Goal: Transaction & Acquisition: Purchase product/service

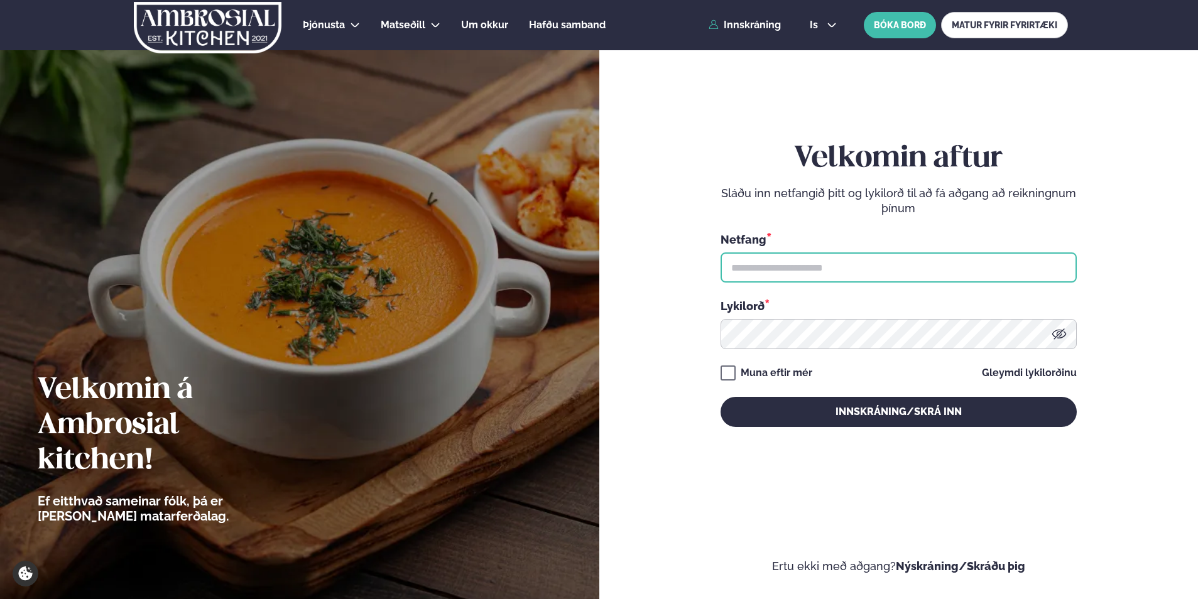
click at [770, 214] on input "text" at bounding box center [899, 268] width 356 height 30
type input "**********"
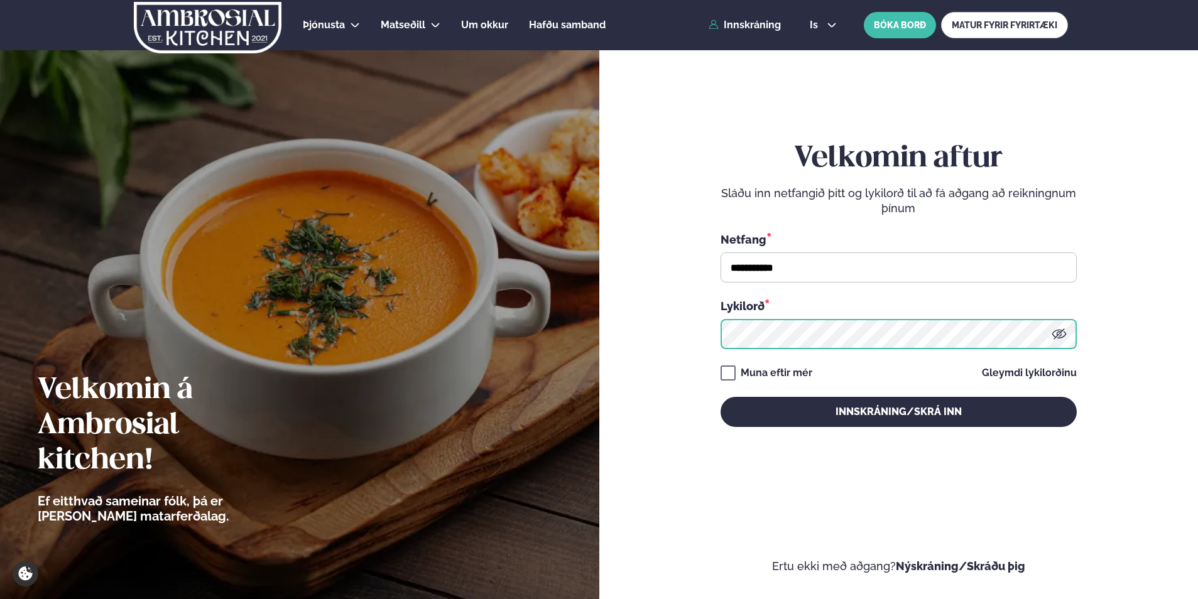
click at [721, 214] on button "Innskráning/Skrá inn" at bounding box center [899, 412] width 356 height 30
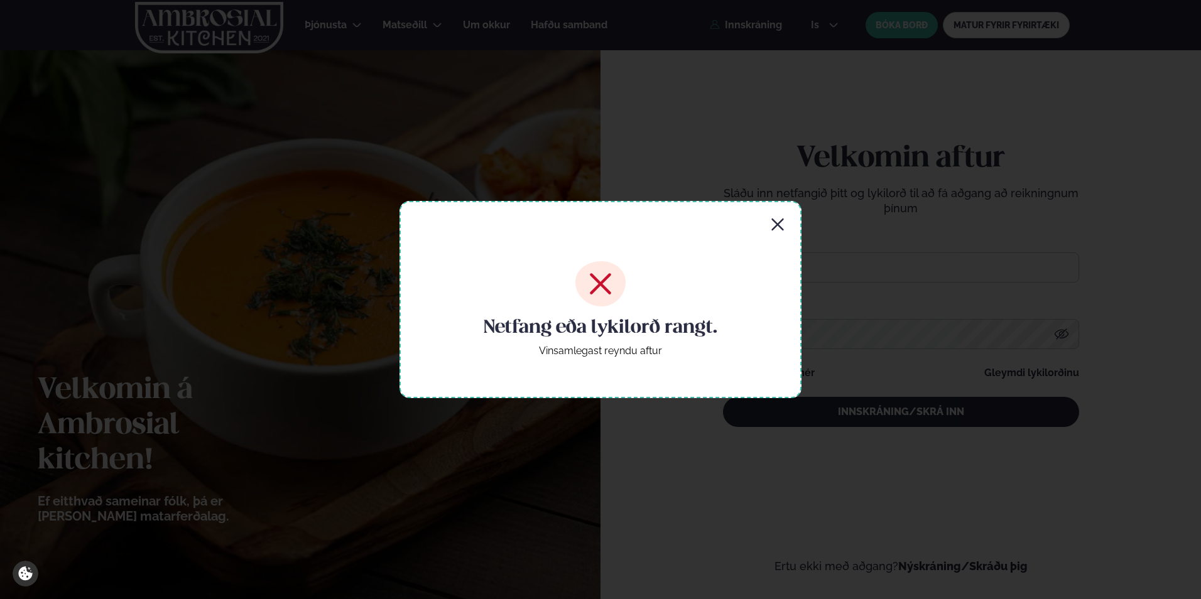
click at [777, 214] on icon "button" at bounding box center [777, 224] width 15 height 15
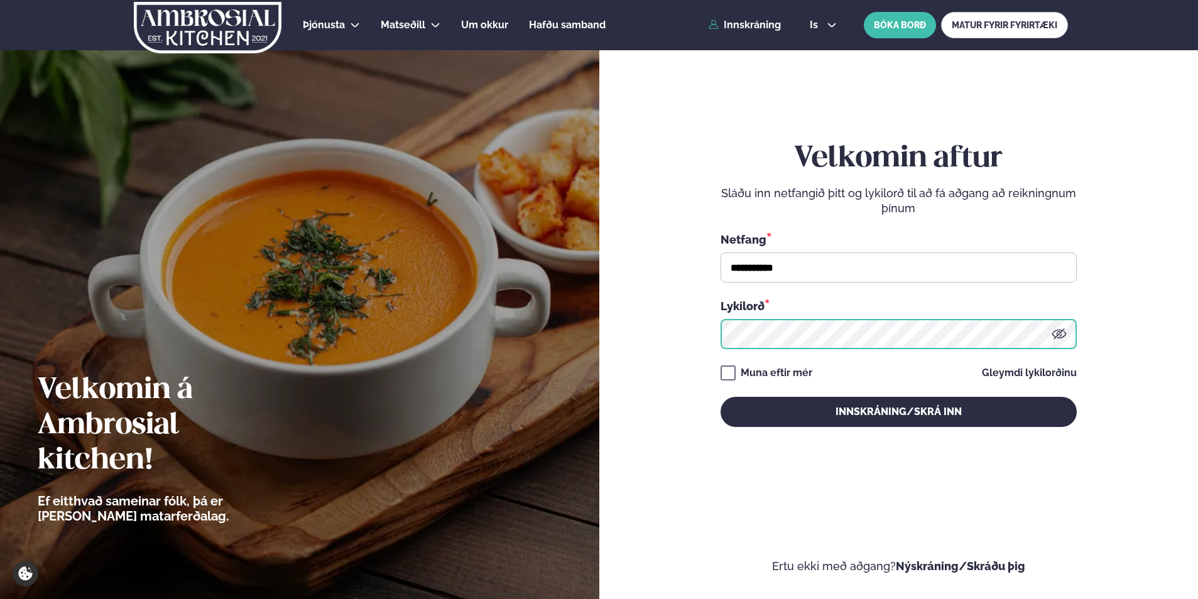
click at [721, 214] on button "Innskráning/Skrá inn" at bounding box center [899, 412] width 356 height 30
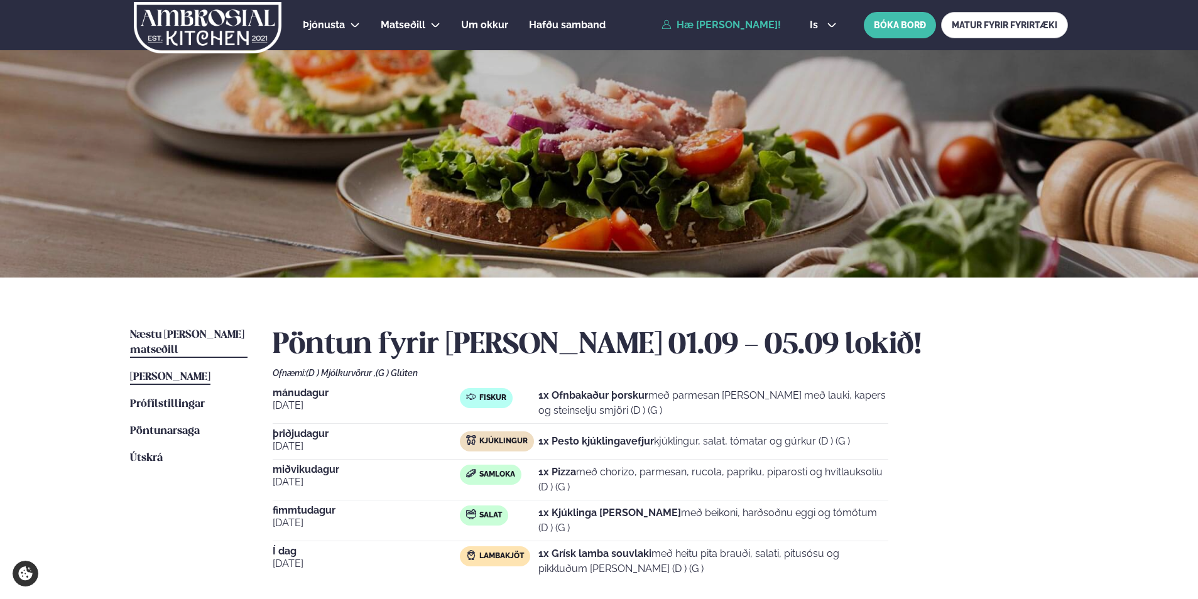
click at [231, 214] on link "Næstu [PERSON_NAME] matseðill Næsta vika" at bounding box center [188, 343] width 117 height 30
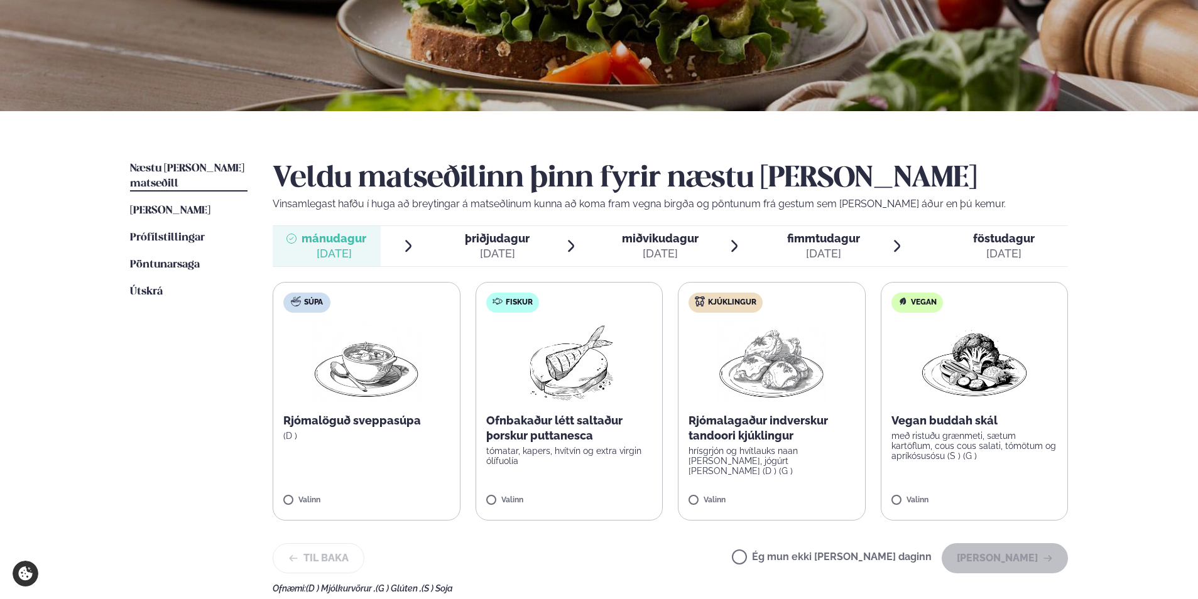
scroll to position [188, 0]
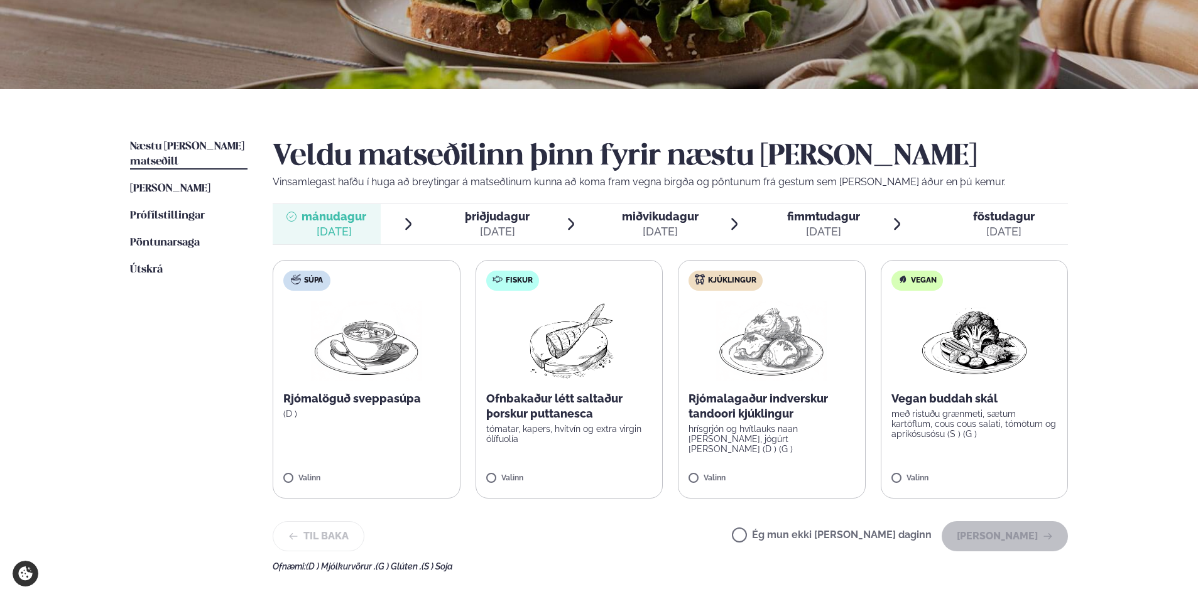
click at [799, 214] on label "Kjúklingur Rjómalagaður indverskur tandoori kjúklingur hrísgrjón og hvítlauks n…" at bounding box center [772, 379] width 188 height 239
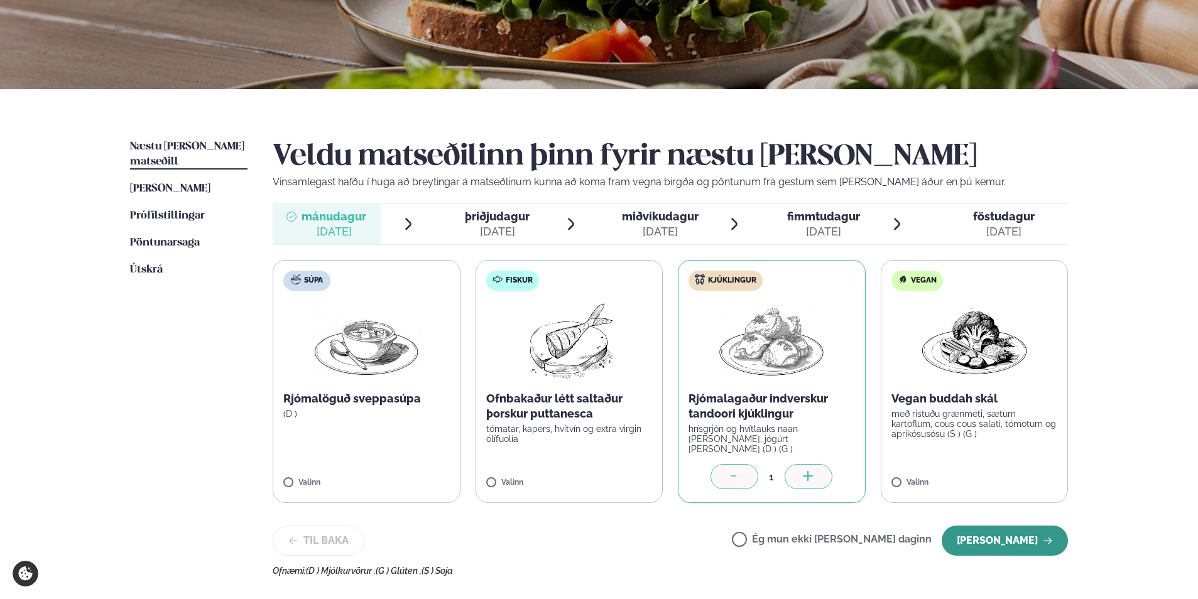
click at [991, 214] on button "[PERSON_NAME]" at bounding box center [1005, 541] width 126 height 30
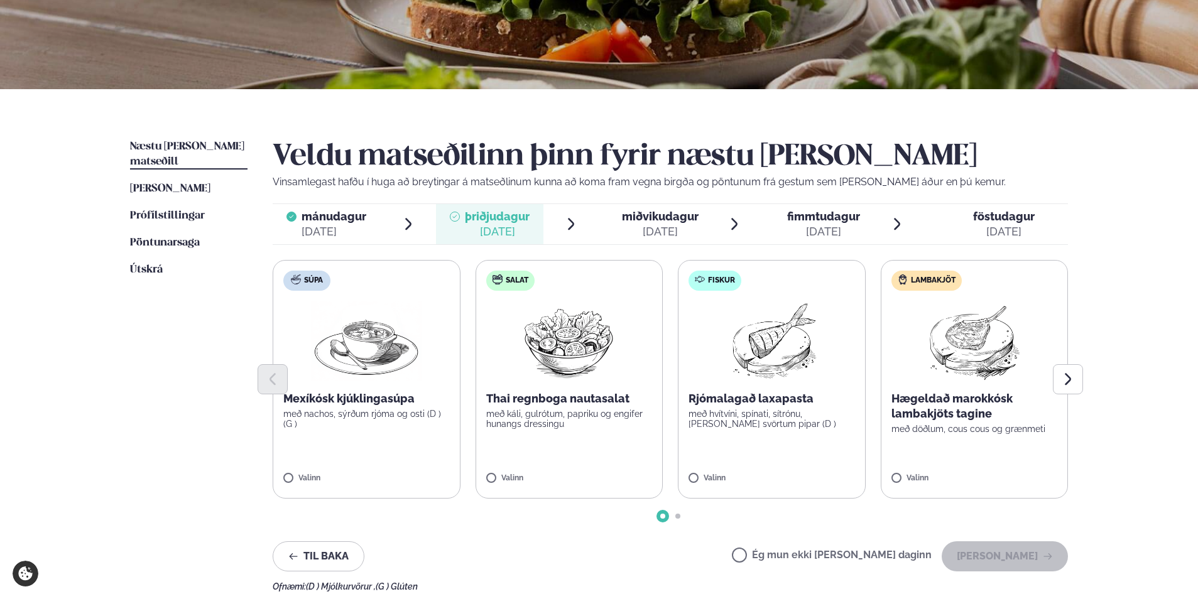
click at [389, 214] on p "með nachos, sýrðum rjóma og osti (D ) (G )" at bounding box center [366, 419] width 166 height 20
click at [1003, 214] on button "[PERSON_NAME]" at bounding box center [1005, 557] width 126 height 30
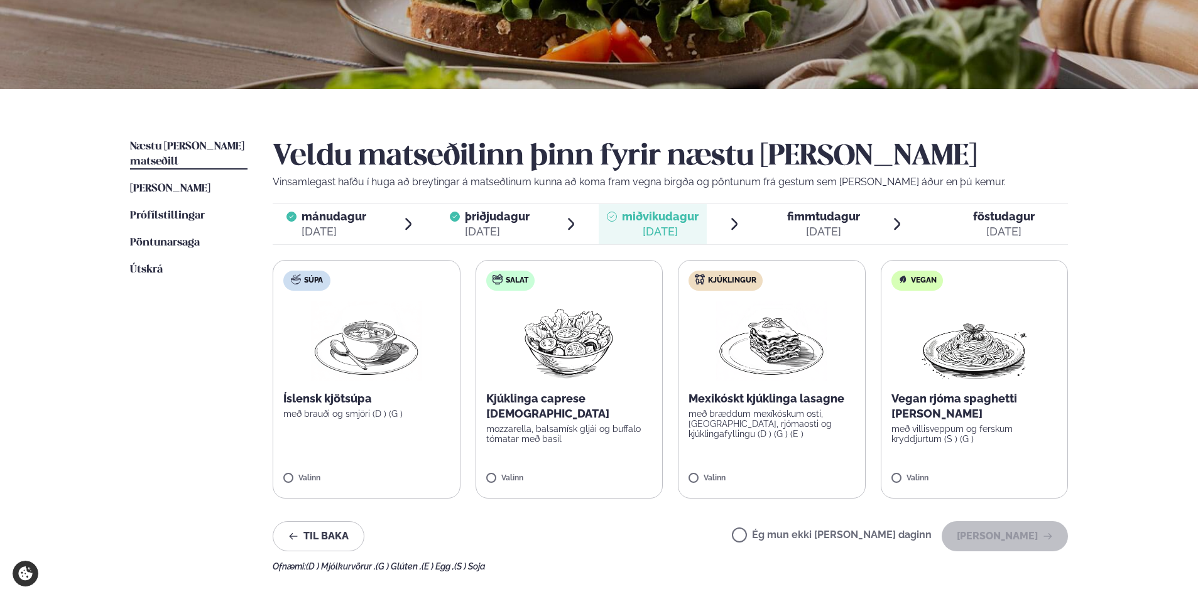
click at [363, 214] on label "Súpa Íslensk kjötsúpa með brauði og smjöri (D ) (G ) Valinn" at bounding box center [367, 379] width 188 height 239
click at [1024, 214] on button "[PERSON_NAME]" at bounding box center [1005, 536] width 126 height 30
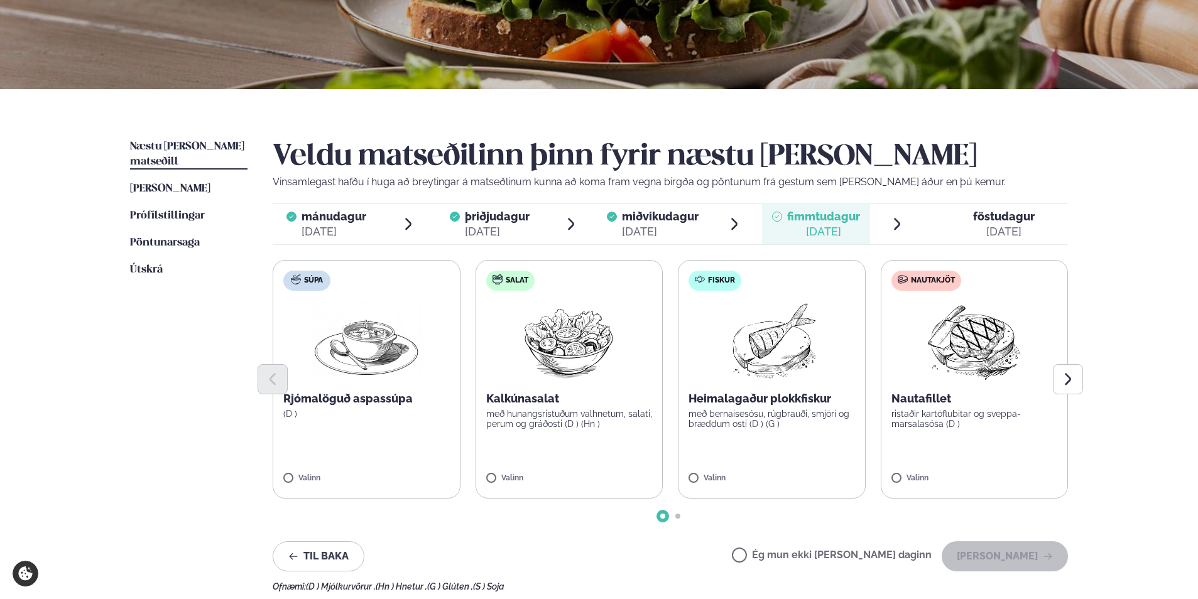
click at [589, 214] on label "Salat Kalkúnasalat með hunangsristuðum valhnetum, salati, perum og gráðosti (D …" at bounding box center [570, 379] width 188 height 239
click at [778, 214] on label "Fiskur Heimalagaður plokkfiskur með bernaisesósu, rúgbrauði, smjöri og bræddum …" at bounding box center [772, 379] width 188 height 239
click at [538, 214] on icon at bounding box center [532, 473] width 13 height 13
click at [1006, 214] on button "[PERSON_NAME]" at bounding box center [1005, 557] width 126 height 30
